Goal: Information Seeking & Learning: Learn about a topic

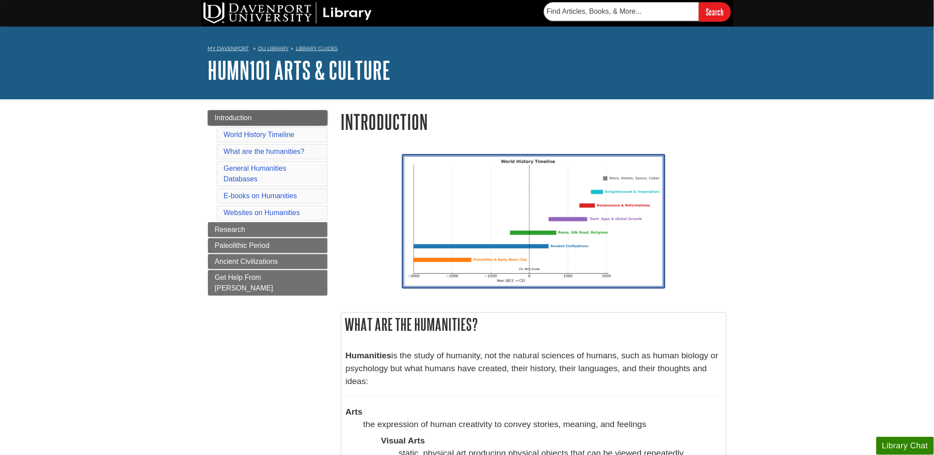
click at [255, 117] on link "Introduction" at bounding box center [268, 117] width 120 height 15
click at [244, 231] on span "Research" at bounding box center [230, 230] width 30 height 8
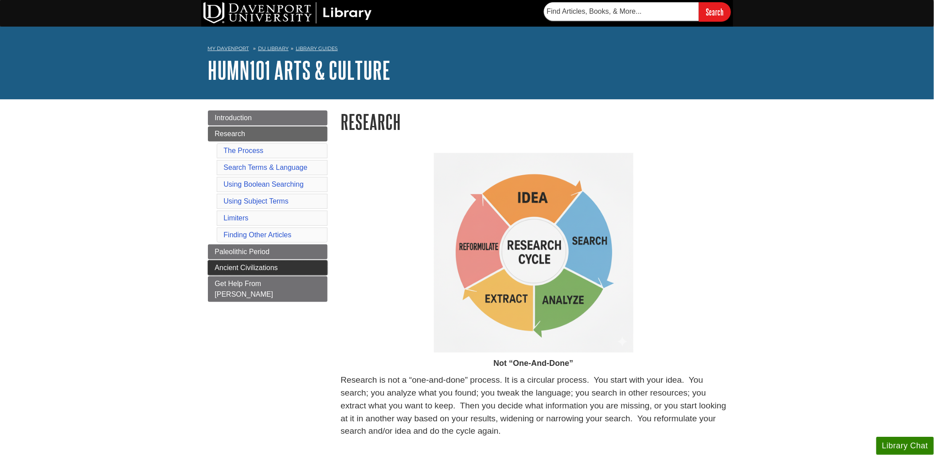
click at [238, 265] on span "Ancient Civilizations" at bounding box center [246, 268] width 63 height 8
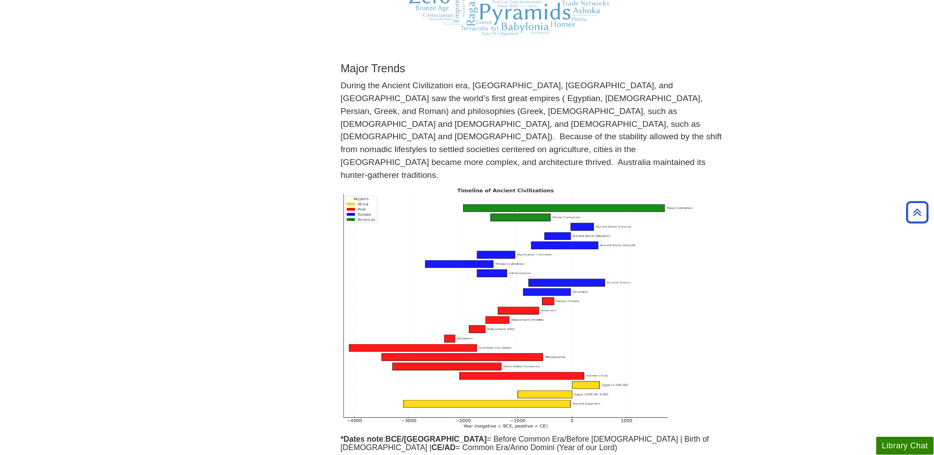
scroll to position [295, 0]
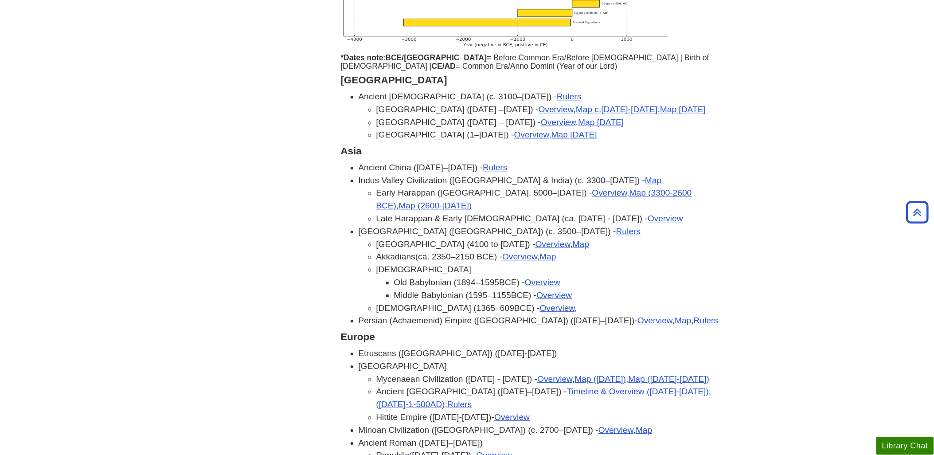
scroll to position [689, 0]
